Goal: Information Seeking & Learning: Learn about a topic

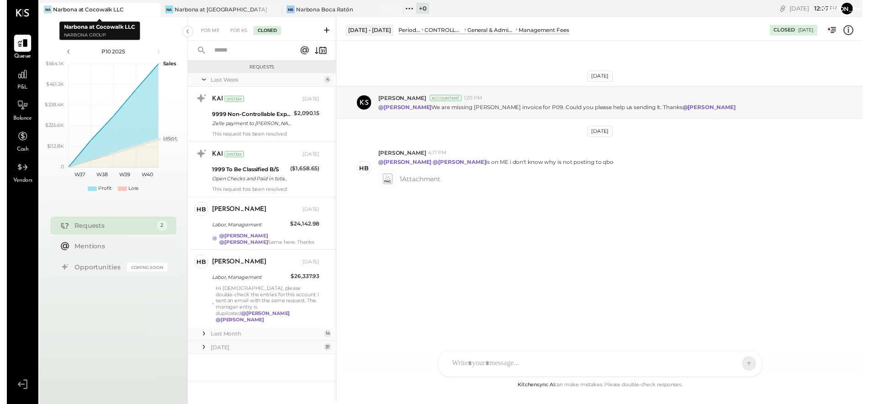
click at [93, 11] on div "Narbona at Cocowalk LLC" at bounding box center [83, 9] width 72 height 8
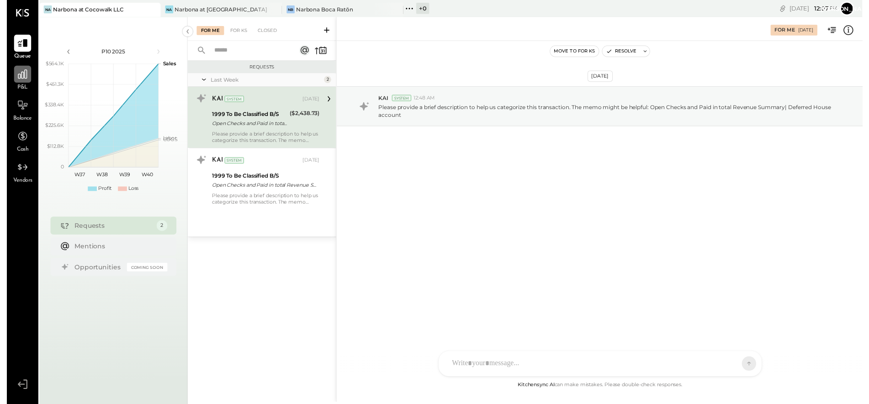
click at [19, 82] on div at bounding box center [15, 75] width 17 height 17
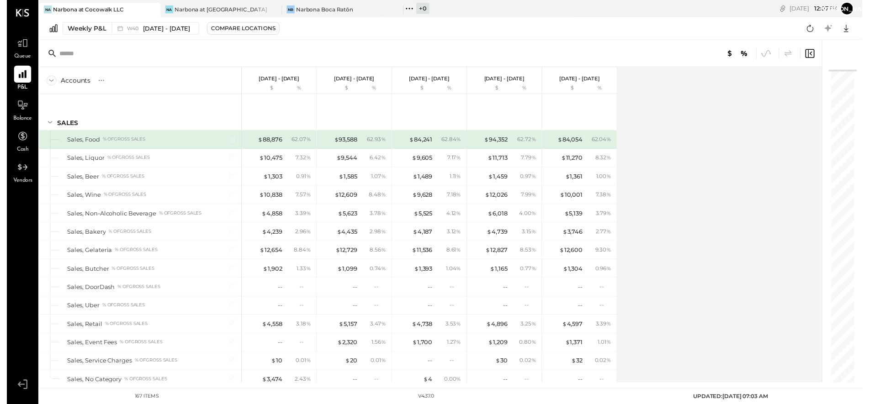
click at [43, 81] on icon at bounding box center [45, 82] width 10 height 10
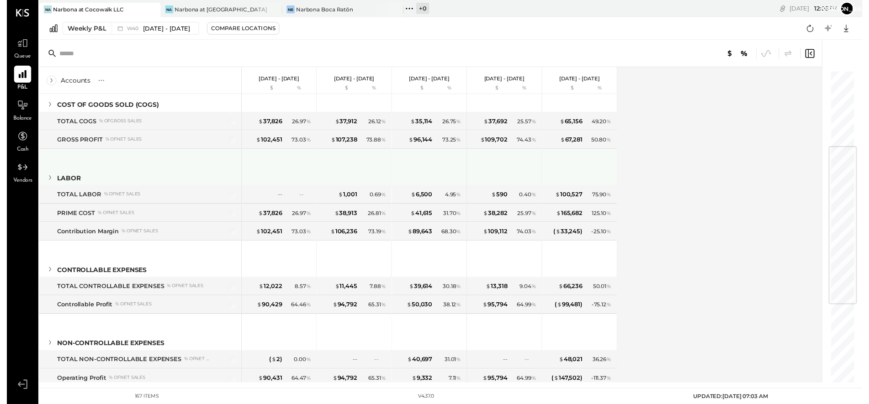
scroll to position [142, 0]
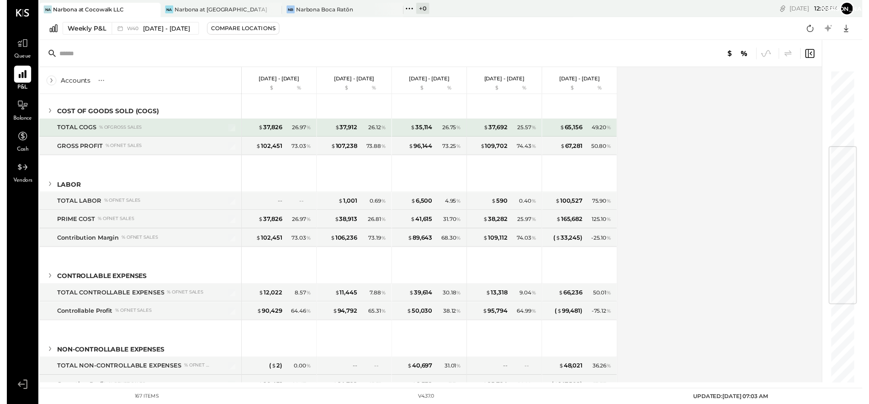
click at [54, 131] on div "TOTAL COGS" at bounding box center [71, 129] width 40 height 9
